Goal: Communication & Community: Connect with others

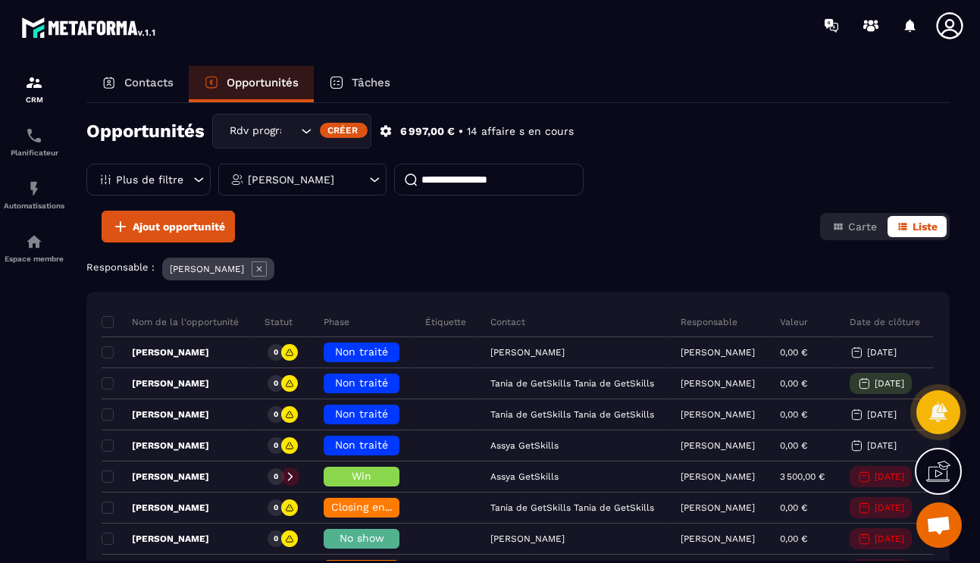
scroll to position [20, 0]
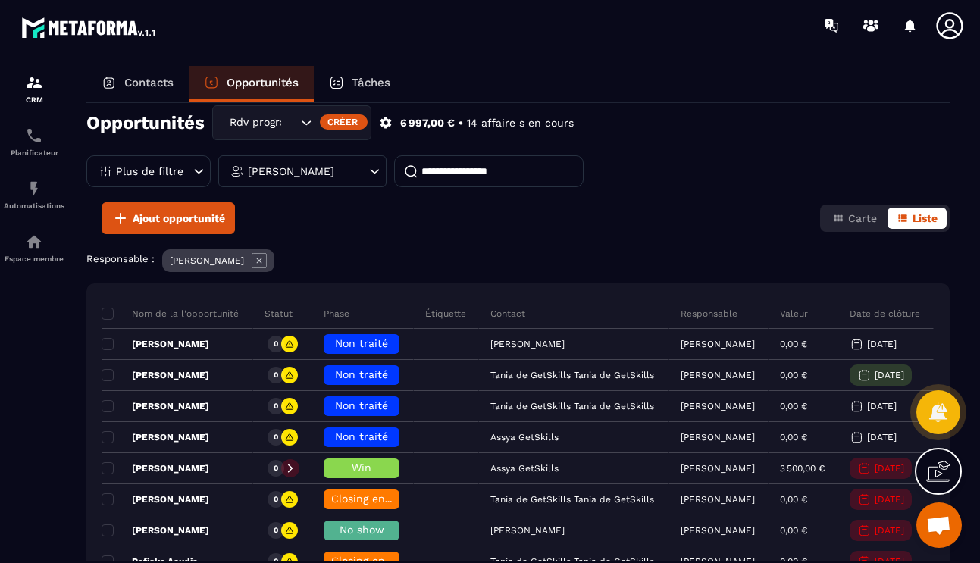
click at [316, 180] on div "[PERSON_NAME]" at bounding box center [302, 171] width 168 height 32
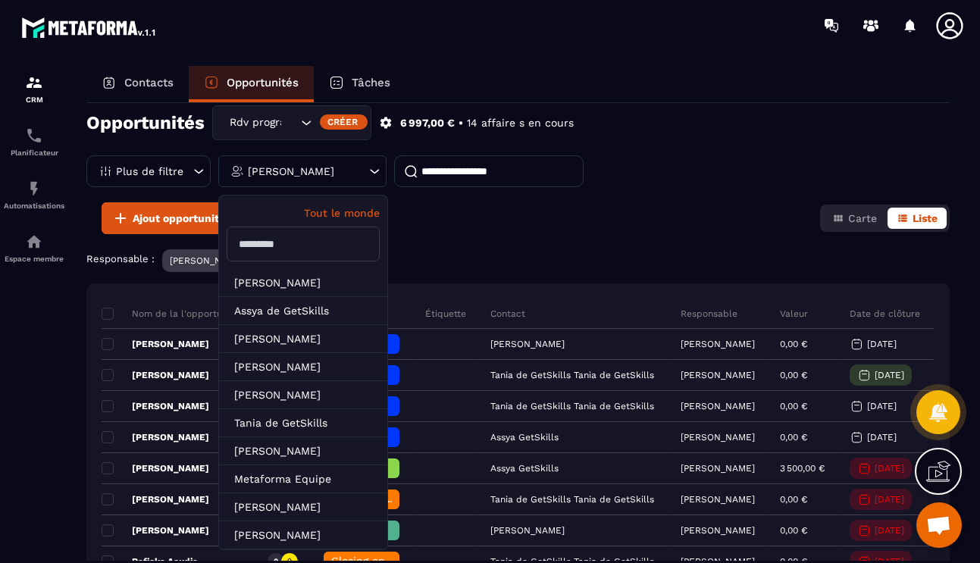
click at [207, 257] on p "[PERSON_NAME]" at bounding box center [207, 260] width 74 height 11
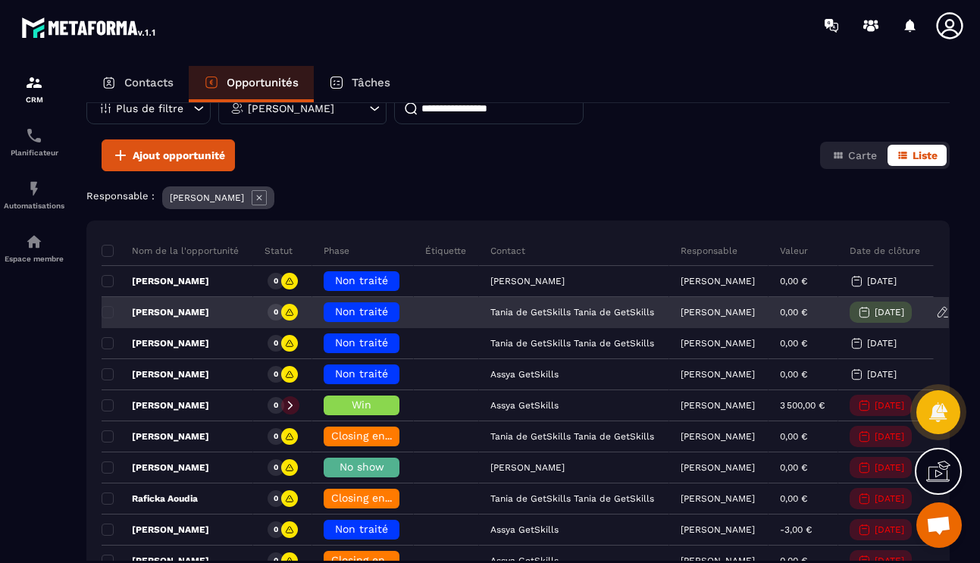
scroll to position [57, 0]
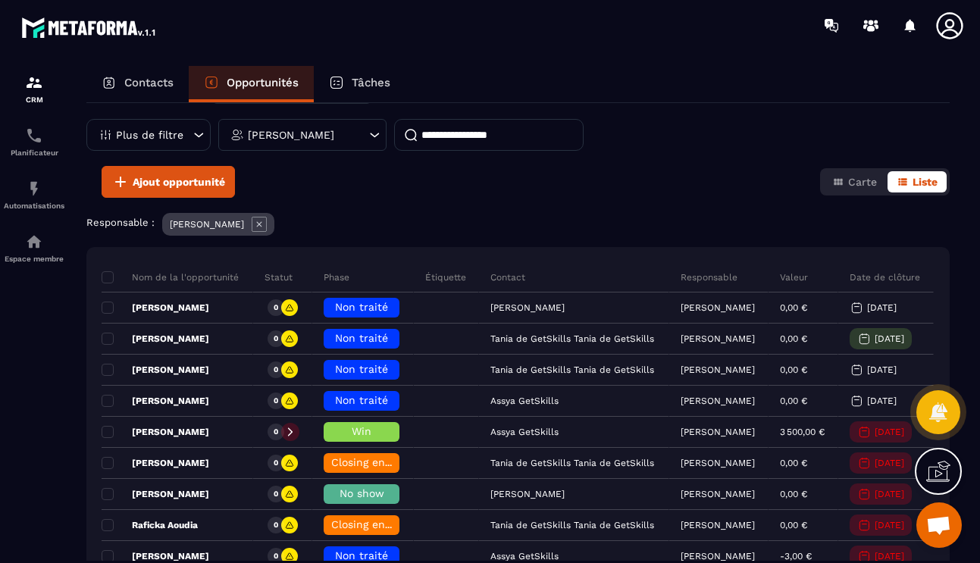
click at [265, 222] on icon at bounding box center [259, 224] width 15 height 15
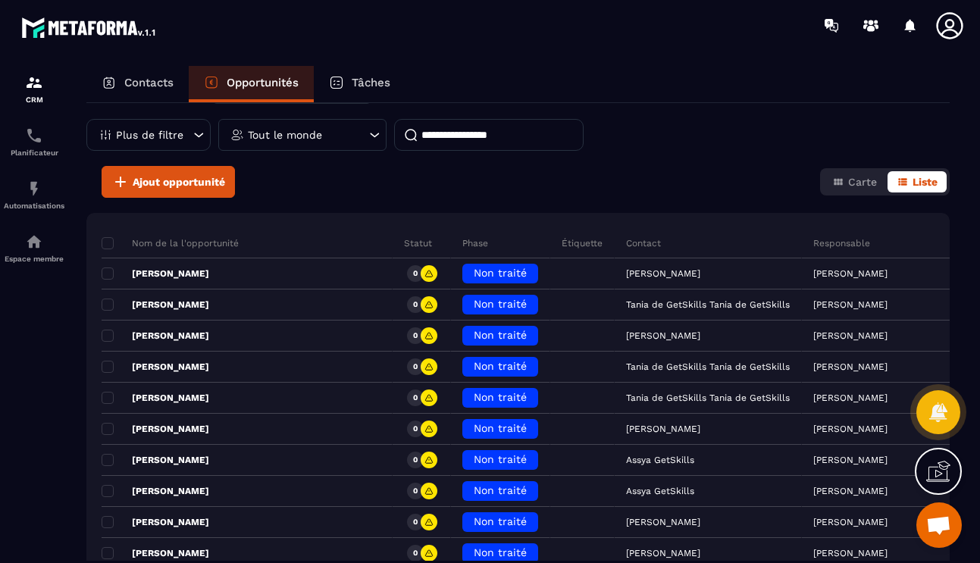
click at [328, 136] on div "Tout le monde" at bounding box center [302, 135] width 168 height 32
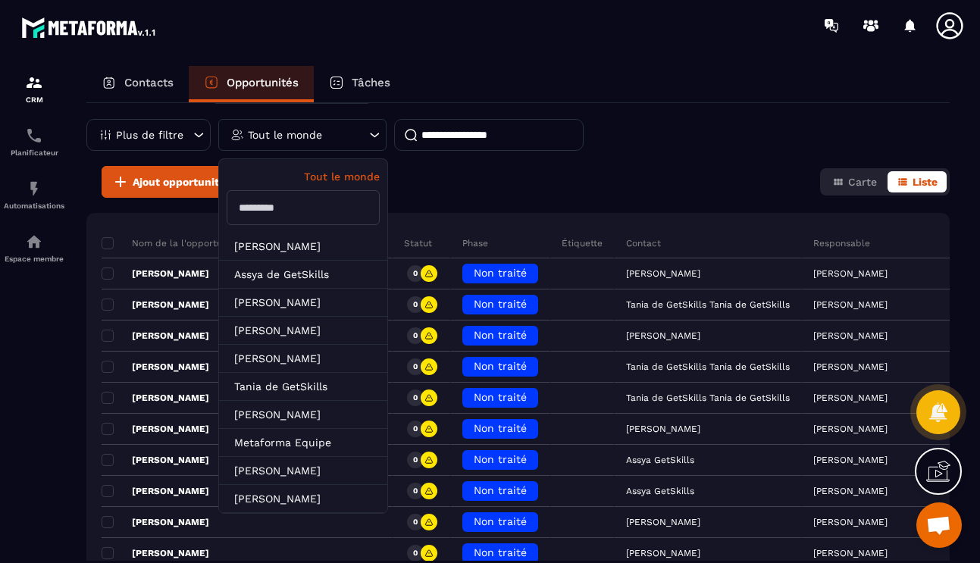
click at [318, 211] on input "text" at bounding box center [303, 207] width 153 height 35
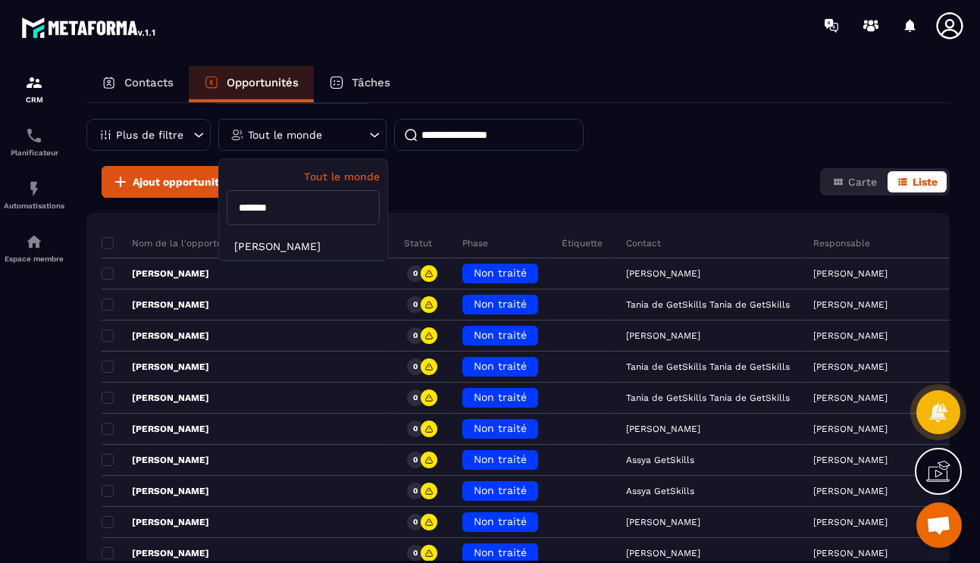
type input "*******"
drag, startPoint x: 318, startPoint y: 211, endPoint x: 317, endPoint y: 246, distance: 34.9
click at [317, 246] on li "[PERSON_NAME]" at bounding box center [303, 247] width 168 height 28
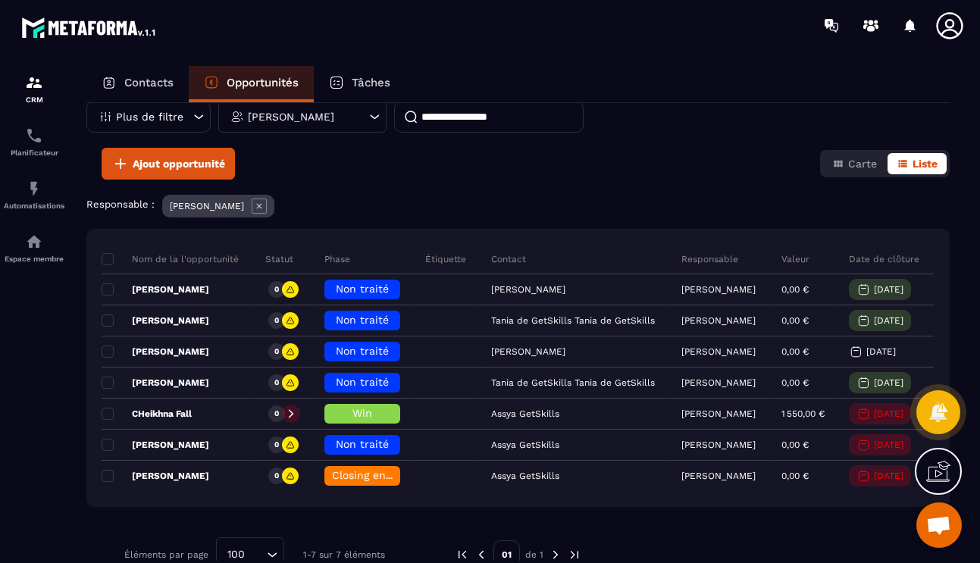
scroll to position [76, 0]
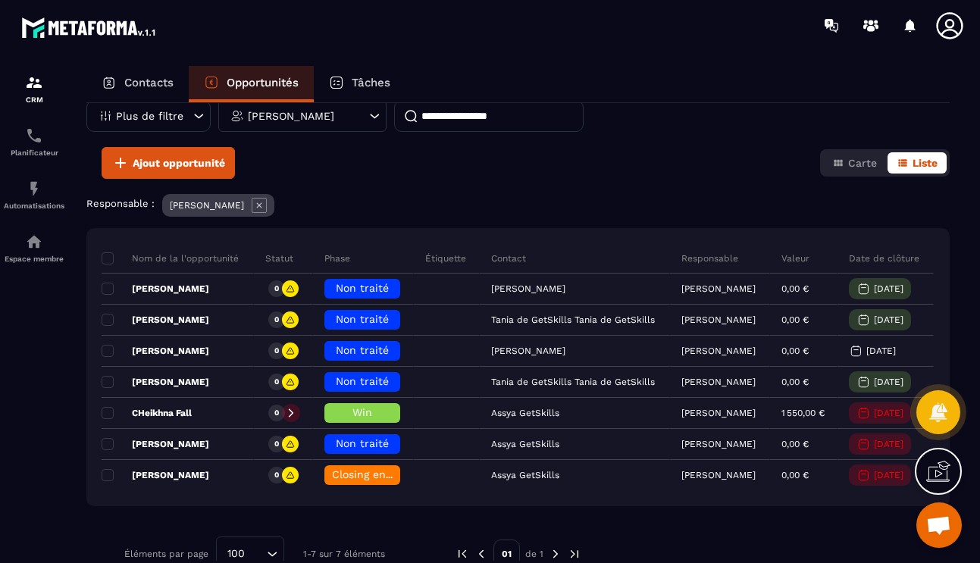
click at [314, 118] on p "[PERSON_NAME]" at bounding box center [291, 116] width 86 height 11
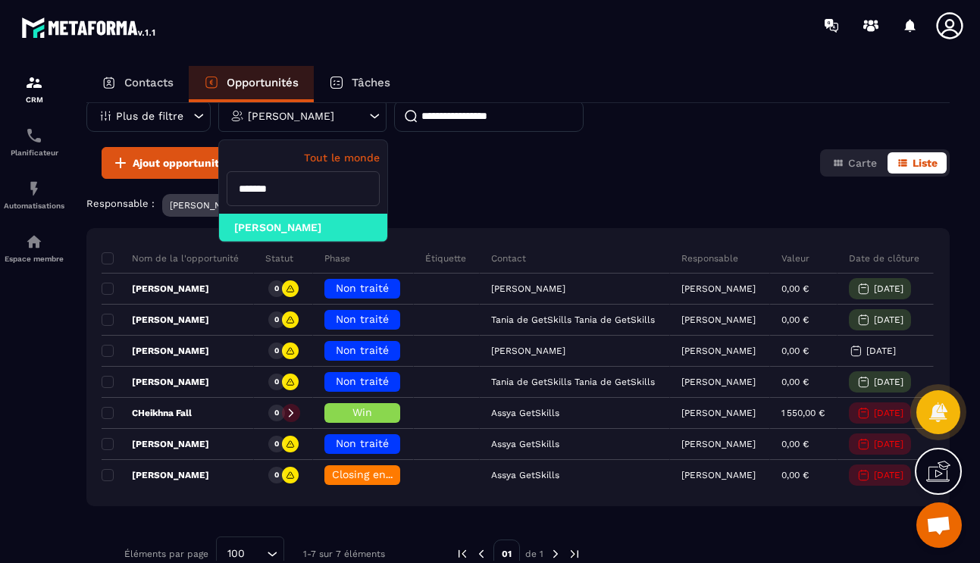
click at [311, 184] on input "*******" at bounding box center [303, 188] width 153 height 35
type input "******"
click at [311, 223] on li "[PERSON_NAME]" at bounding box center [303, 228] width 168 height 28
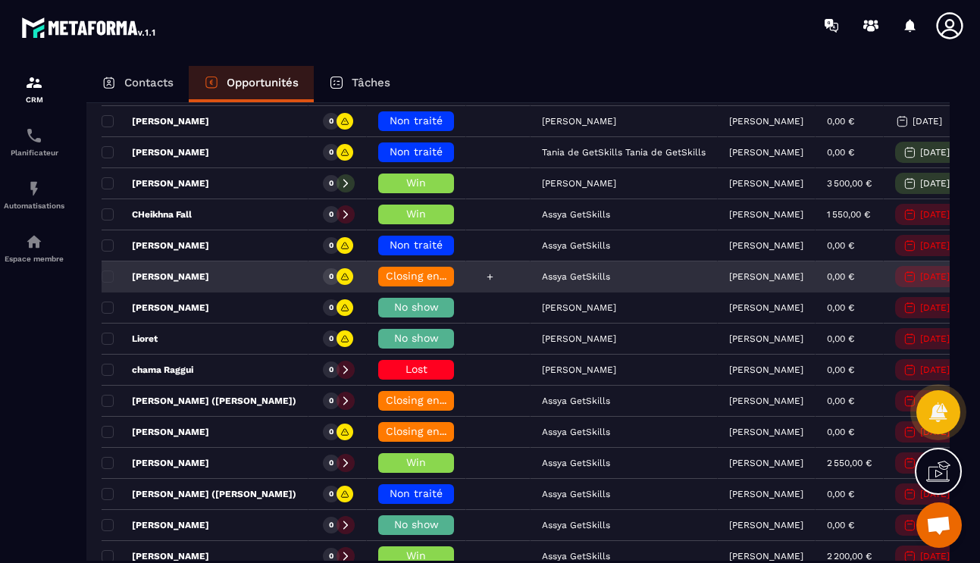
scroll to position [349, 0]
